Goal: Task Accomplishment & Management: Manage account settings

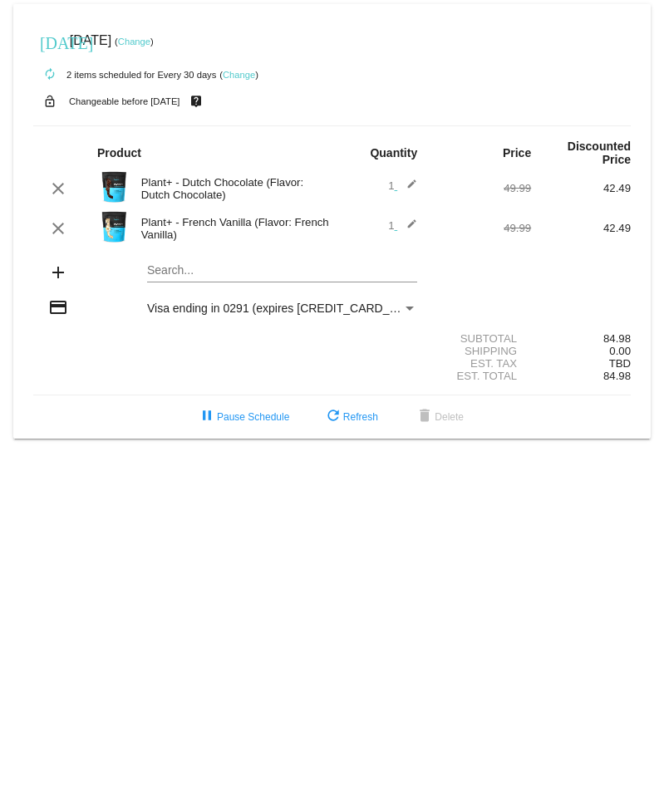
click at [150, 45] on link "Change" at bounding box center [134, 42] width 32 height 10
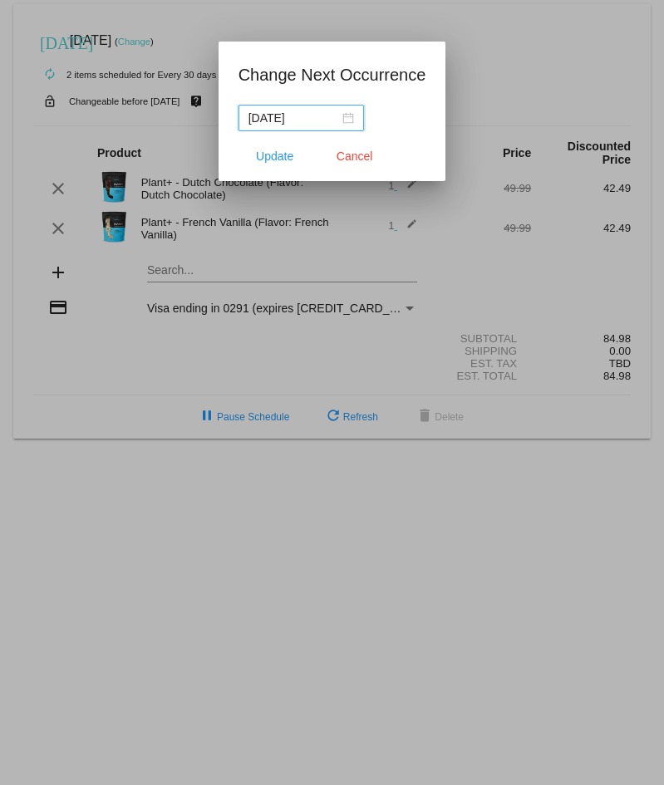
click at [288, 119] on input "[DATE]" at bounding box center [293, 118] width 91 height 18
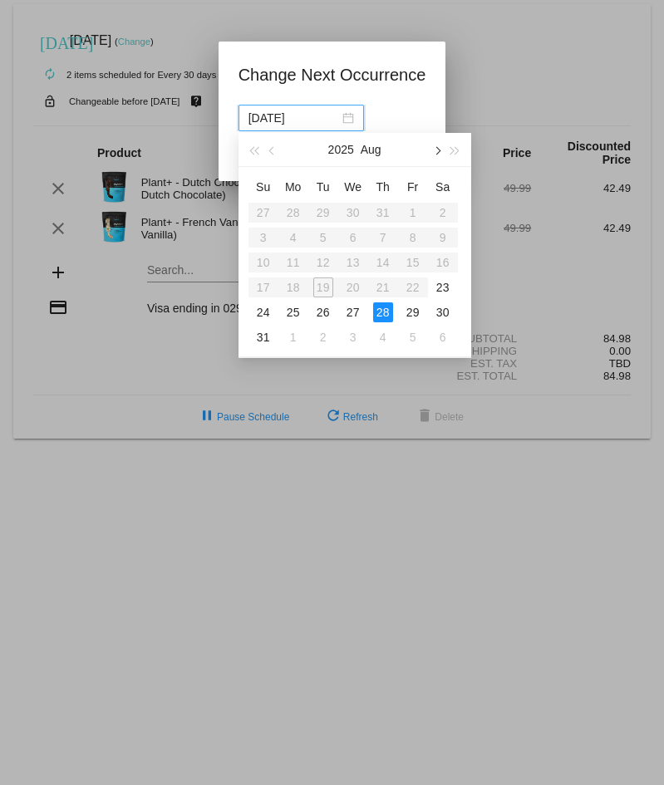
click at [441, 153] on button "button" at bounding box center [436, 149] width 18 height 33
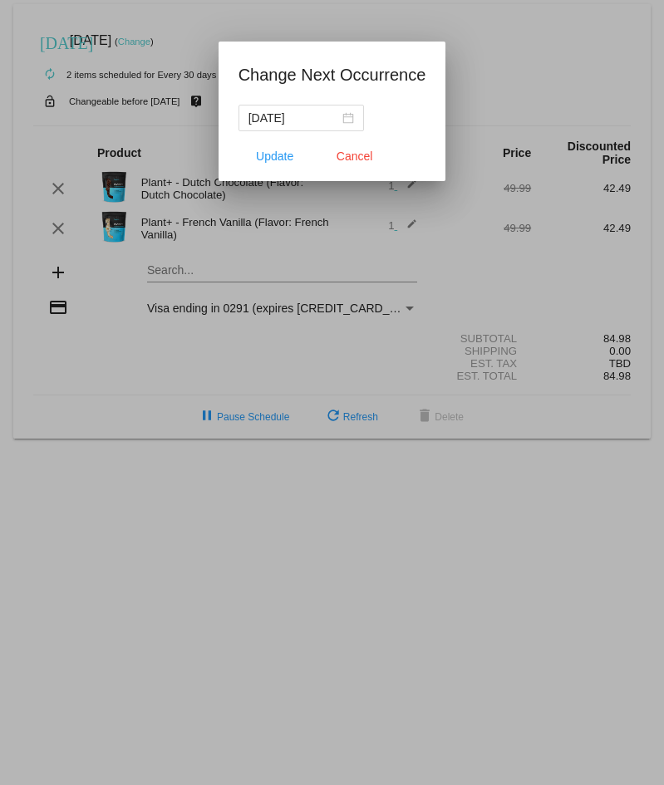
click at [326, 284] on div at bounding box center [332, 392] width 664 height 785
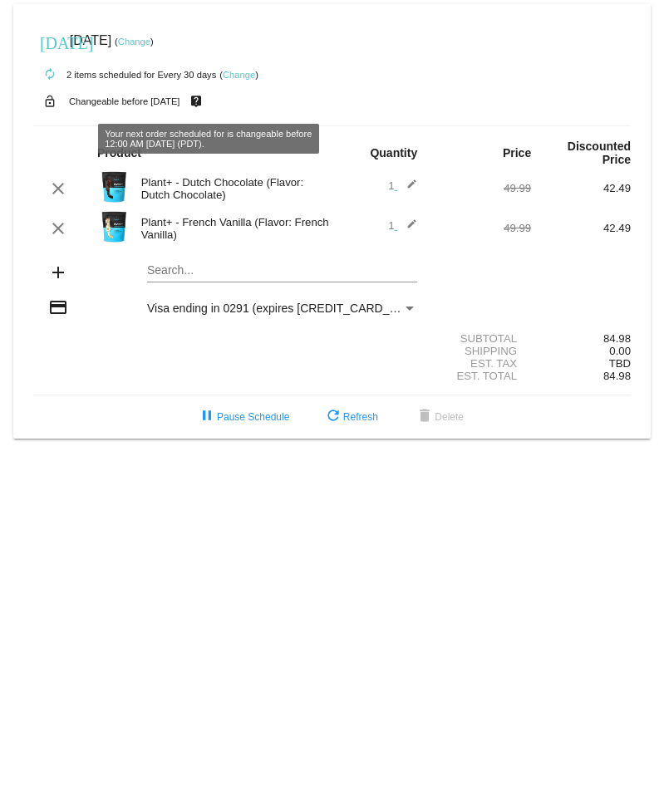
click at [150, 41] on link "Change" at bounding box center [134, 42] width 32 height 10
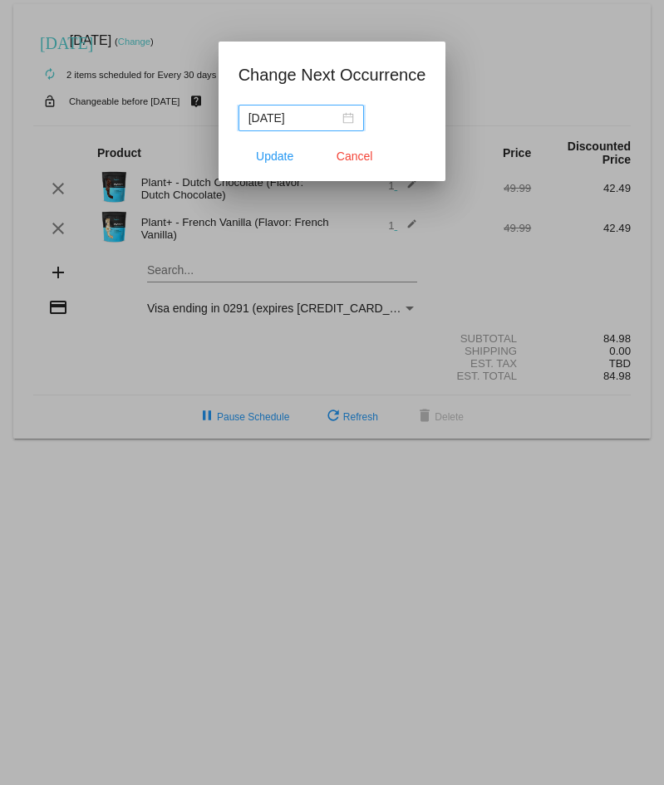
click at [342, 122] on div "[DATE]" at bounding box center [300, 118] width 105 height 18
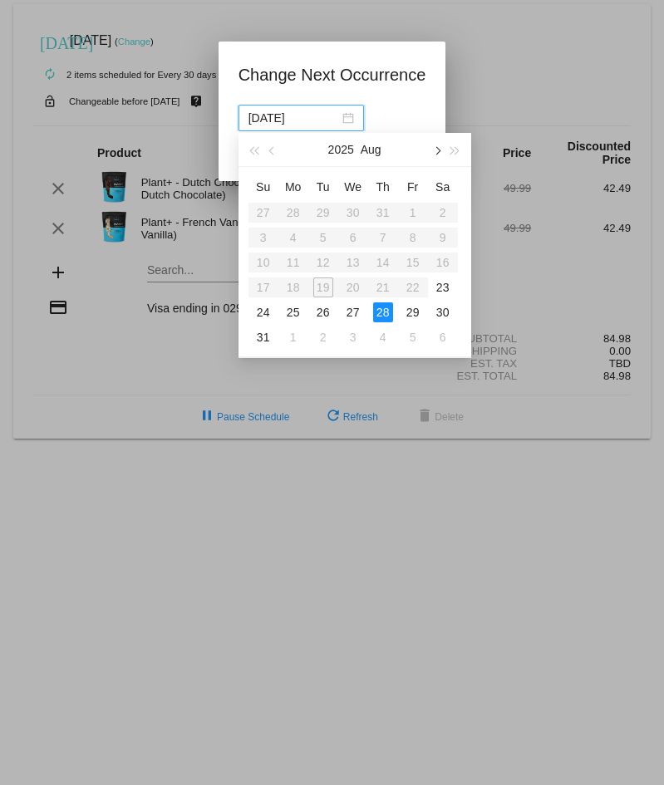
click at [440, 155] on button "button" at bounding box center [436, 149] width 18 height 33
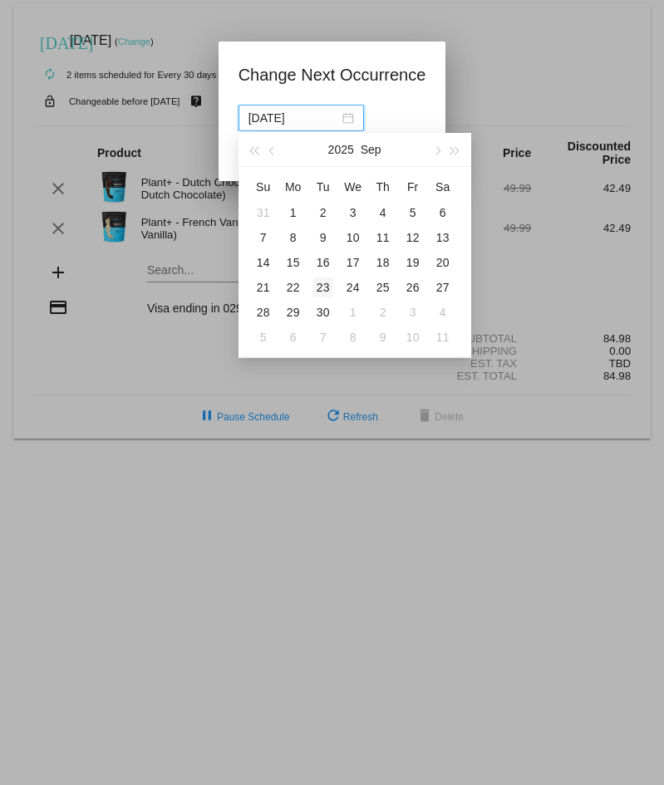
click at [312, 286] on td "23" at bounding box center [323, 287] width 30 height 25
type input "[DATE]"
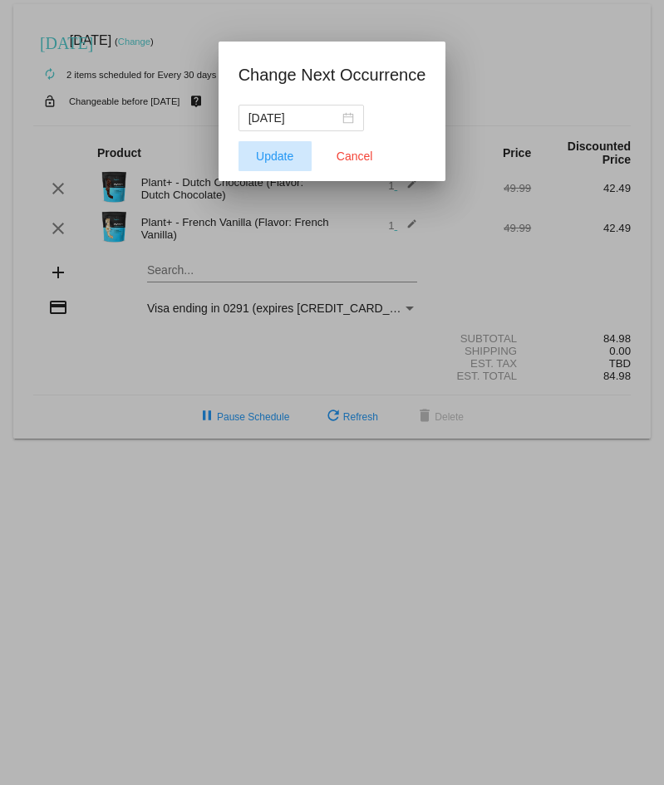
click at [275, 145] on button "Update" at bounding box center [274, 156] width 73 height 30
